Goal: Information Seeking & Learning: Learn about a topic

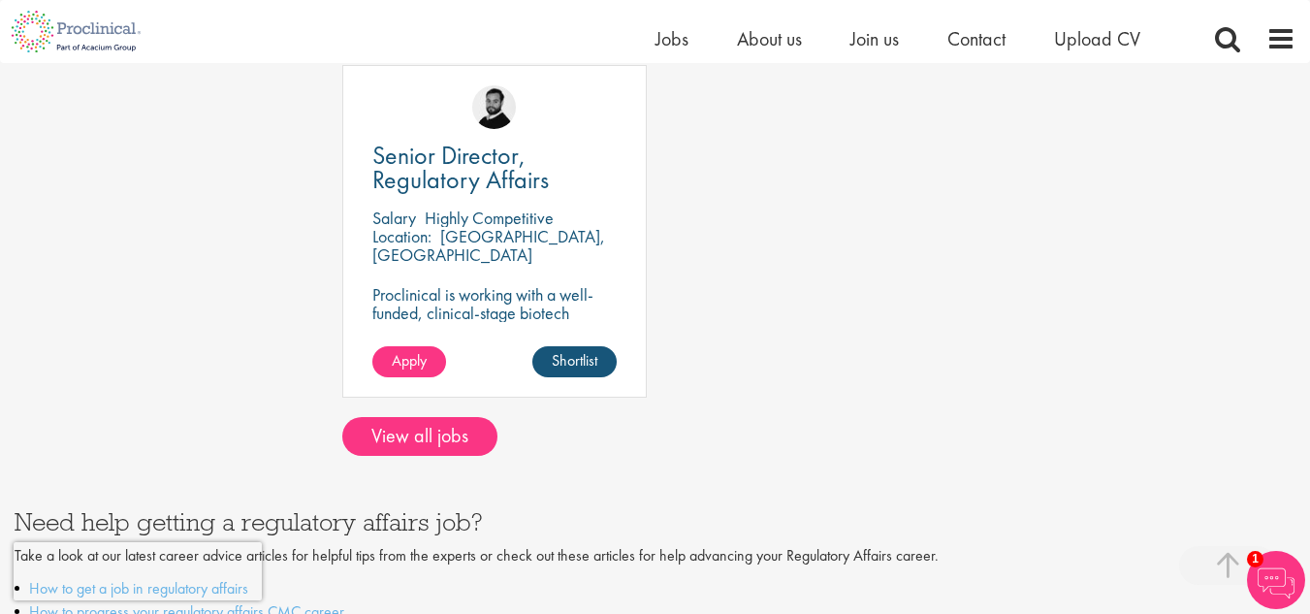
scroll to position [1163, 0]
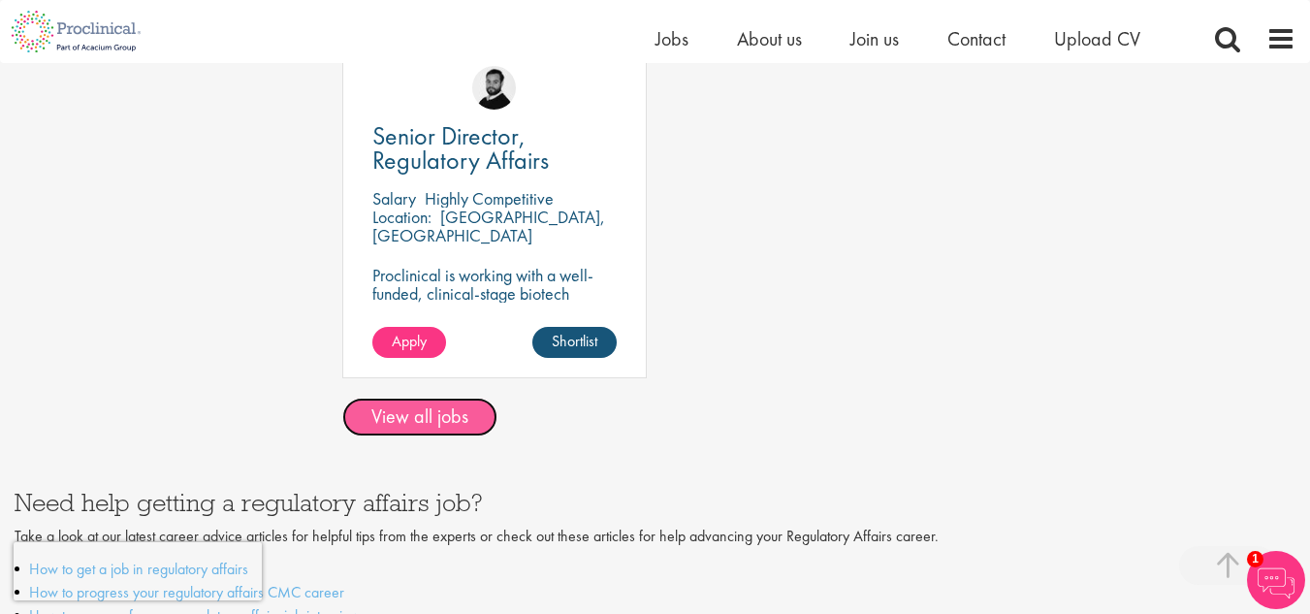
click at [371, 423] on link "View all jobs" at bounding box center [419, 417] width 155 height 39
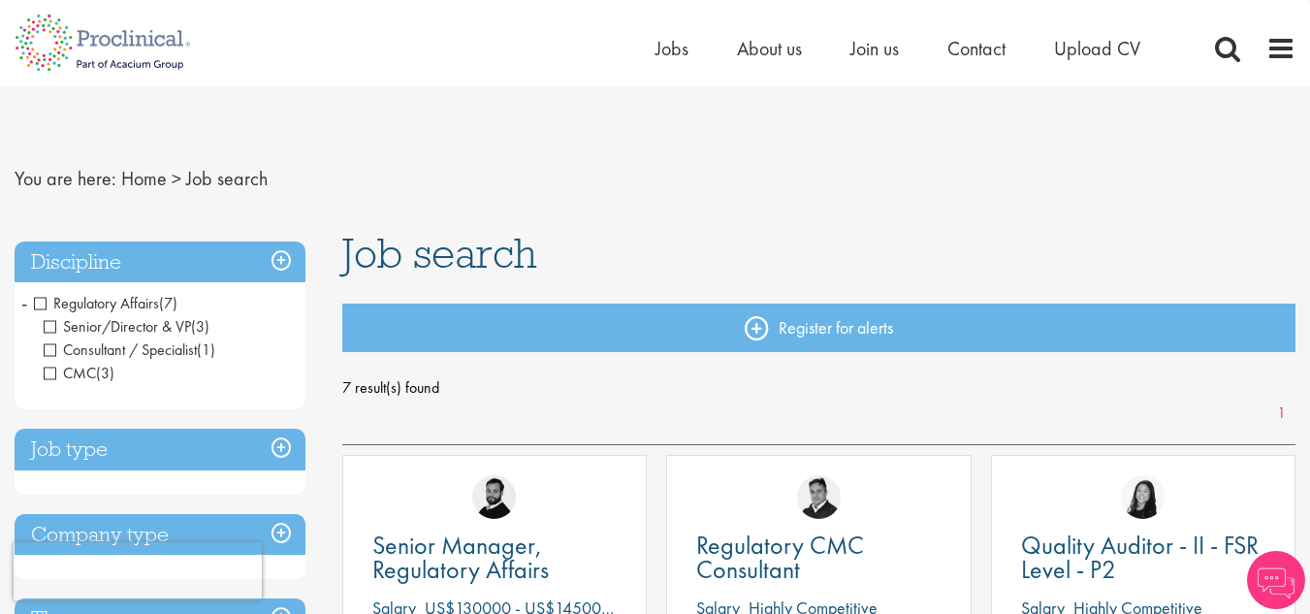
click at [48, 328] on span "Senior/Director & VP" at bounding box center [117, 326] width 147 height 20
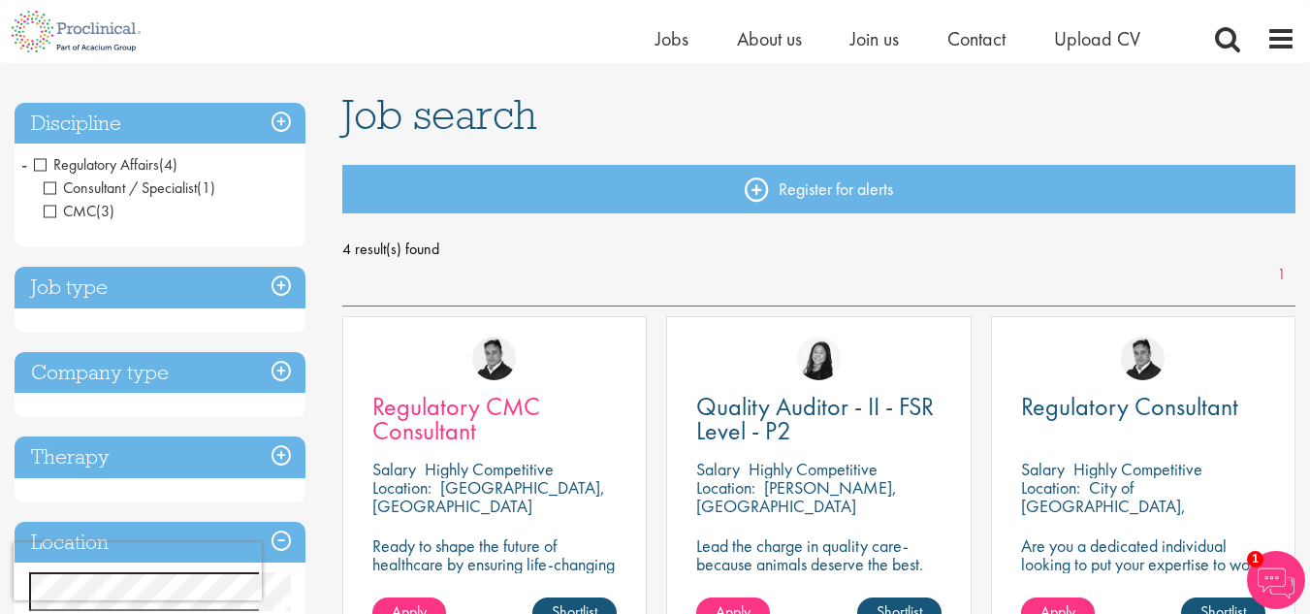
scroll to position [109, 0]
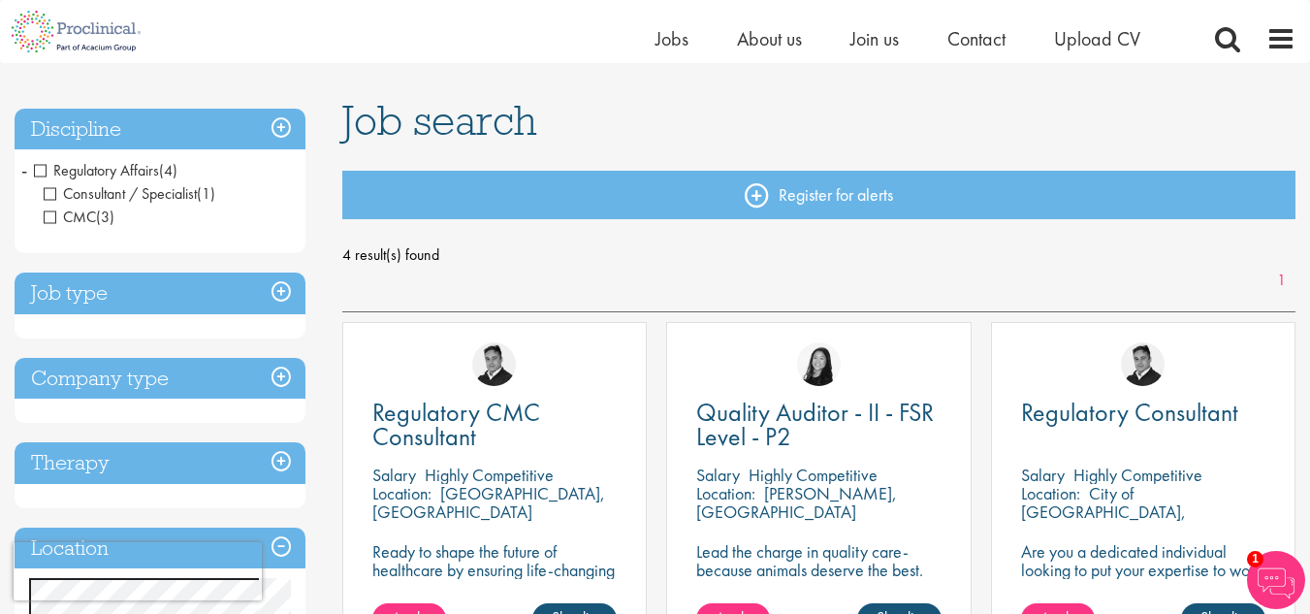
click at [44, 160] on span "Regulatory Affairs" at bounding box center [96, 170] width 125 height 20
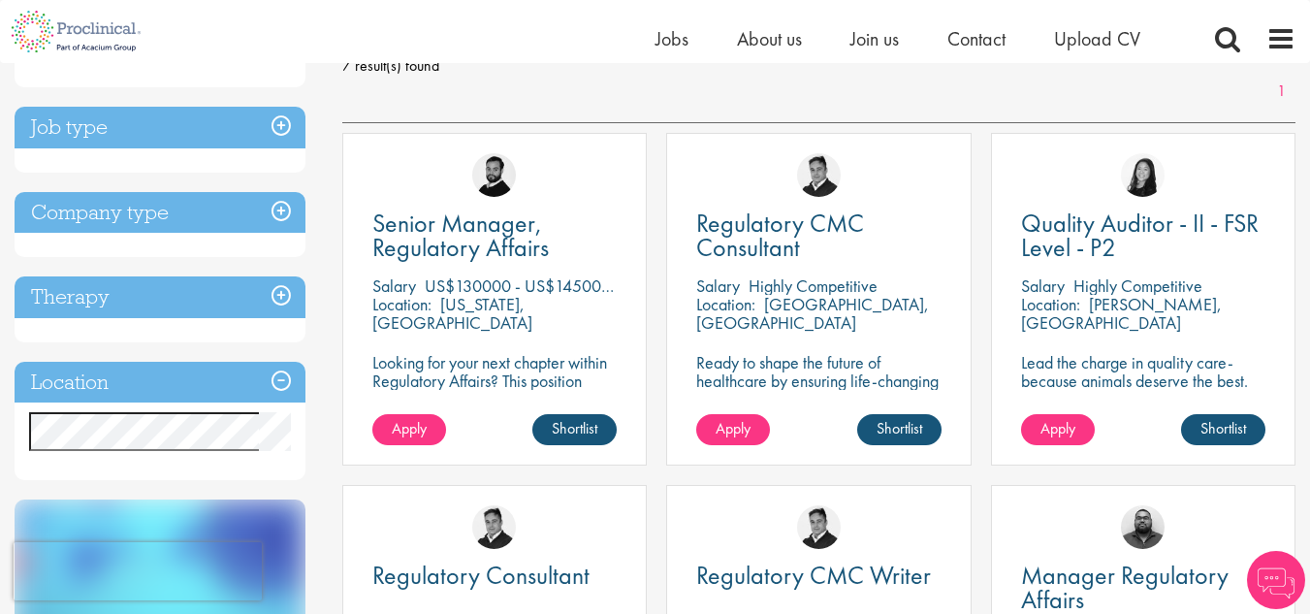
scroll to position [299, 0]
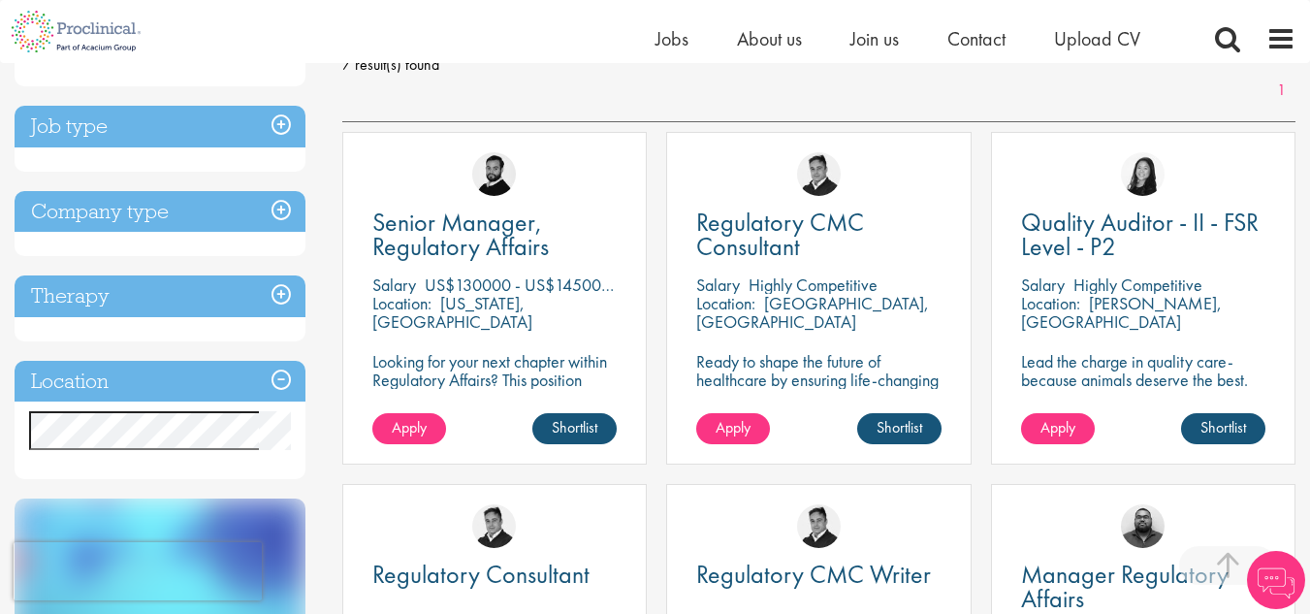
click at [158, 378] on h3 "Location" at bounding box center [160, 382] width 291 height 42
